Goal: Information Seeking & Learning: Learn about a topic

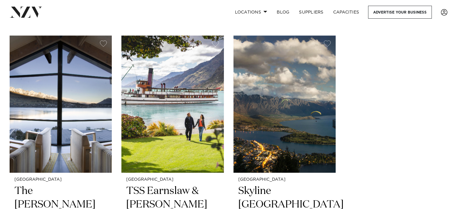
scroll to position [781, 0]
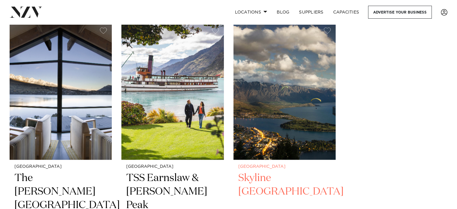
click at [262, 173] on h2 "Skyline Queenstown" at bounding box center [284, 191] width 93 height 41
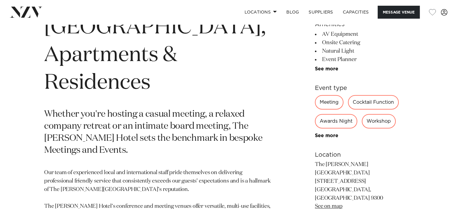
scroll to position [301, 0]
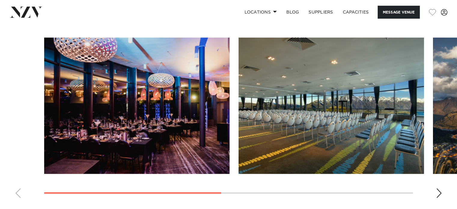
scroll to position [451, 0]
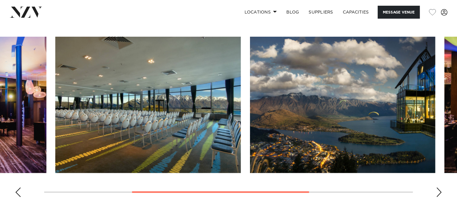
click at [34, 195] on swiper-container at bounding box center [228, 119] width 457 height 165
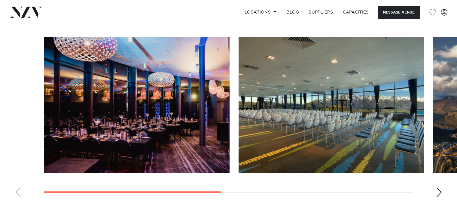
click at [157, 195] on swiper-container at bounding box center [228, 119] width 457 height 165
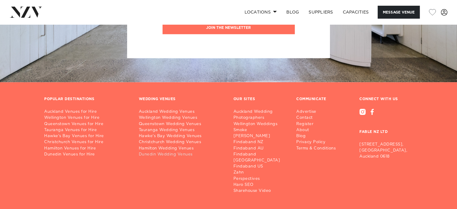
scroll to position [1133, 0]
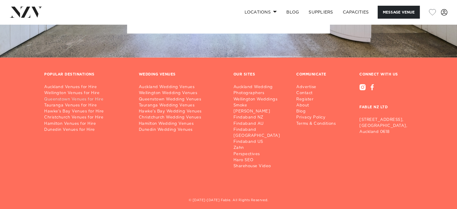
click at [82, 99] on link "Queenstown Venues for Hire" at bounding box center [86, 99] width 85 height 6
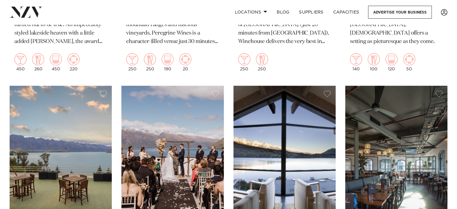
scroll to position [511, 0]
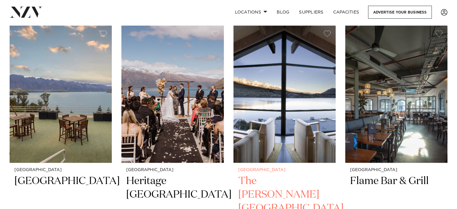
click at [285, 118] on img at bounding box center [285, 94] width 102 height 137
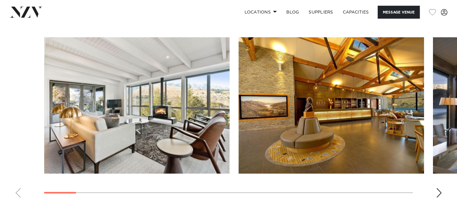
scroll to position [631, 0]
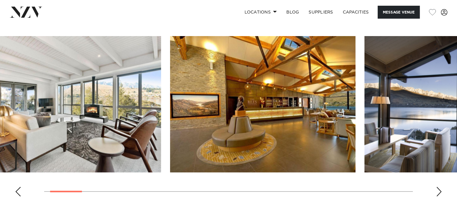
click at [0, 169] on swiper-container at bounding box center [228, 118] width 457 height 165
